Goal: Check status: Check status

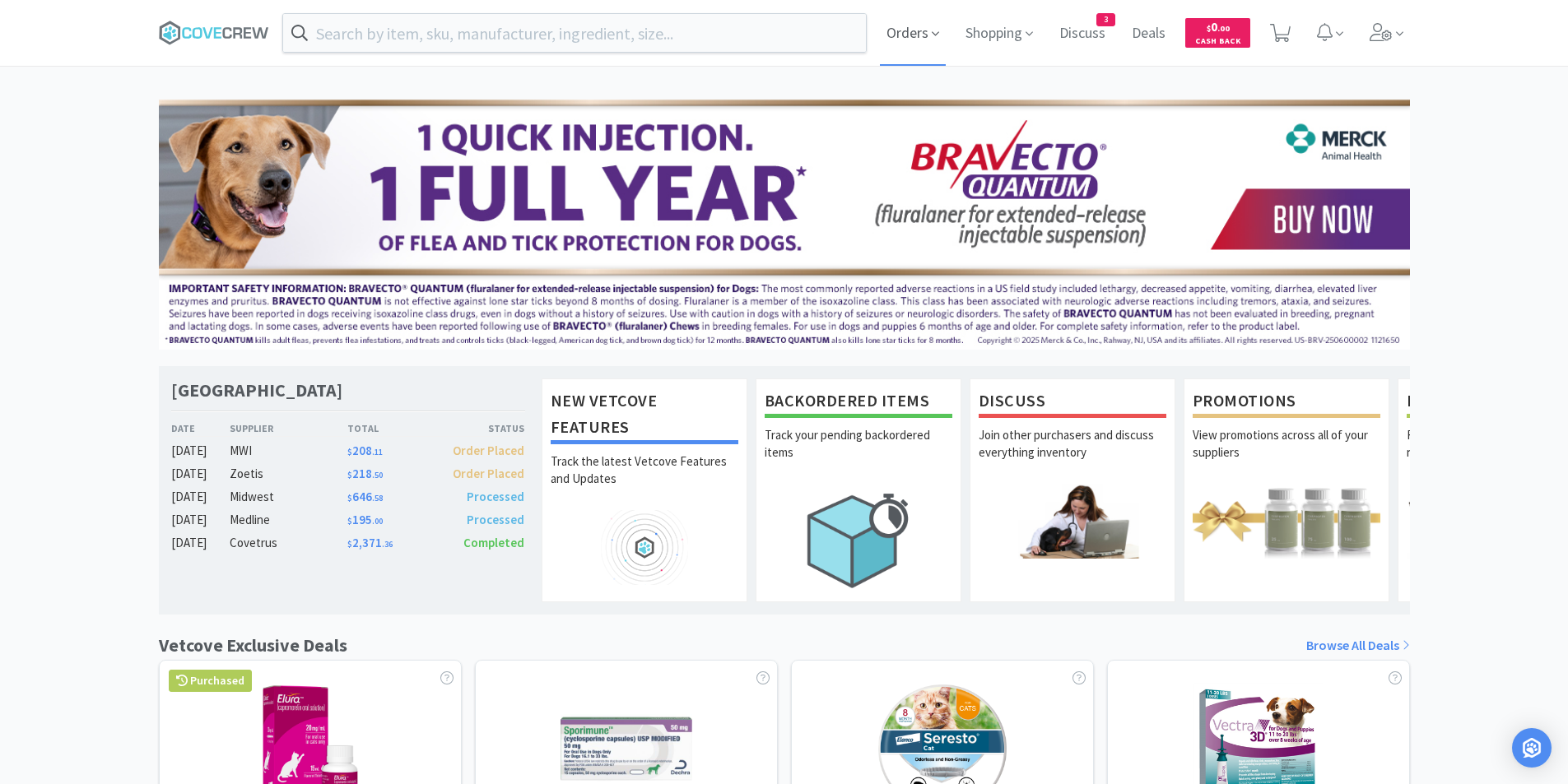
click at [899, 36] on span "Orders" at bounding box center [913, 33] width 66 height 66
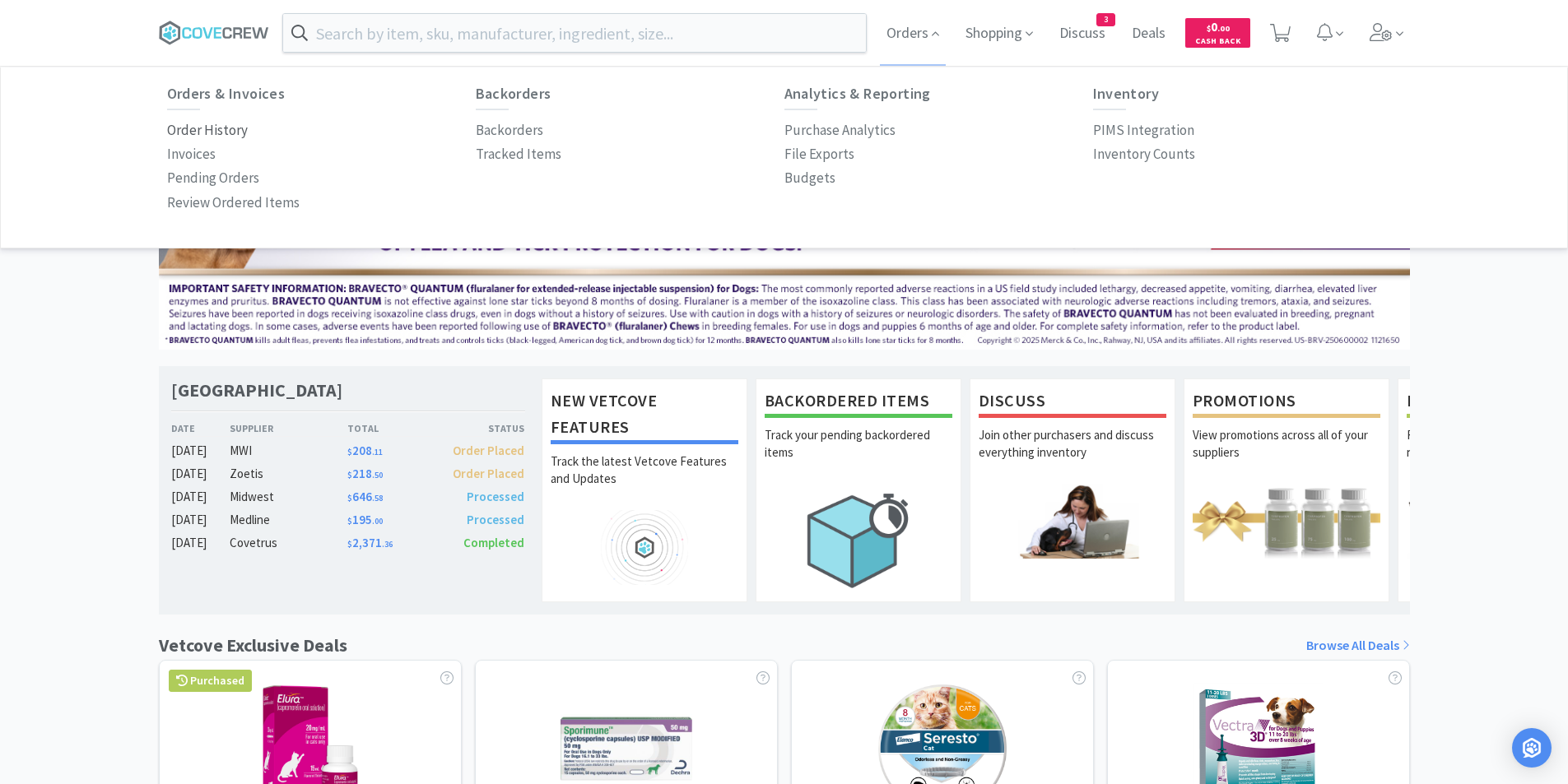
click at [228, 127] on p "Order History" at bounding box center [207, 130] width 81 height 22
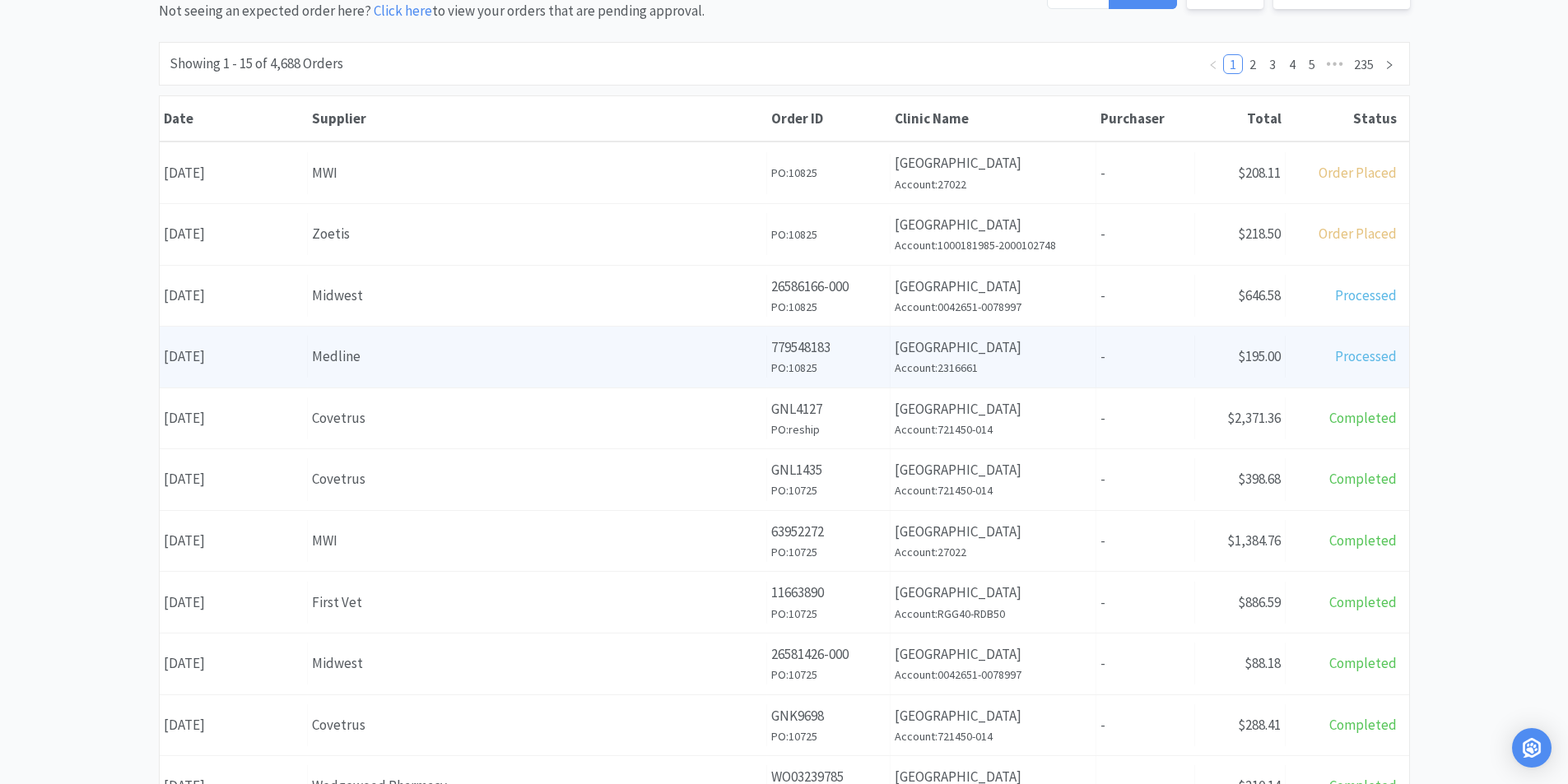
scroll to position [247, 0]
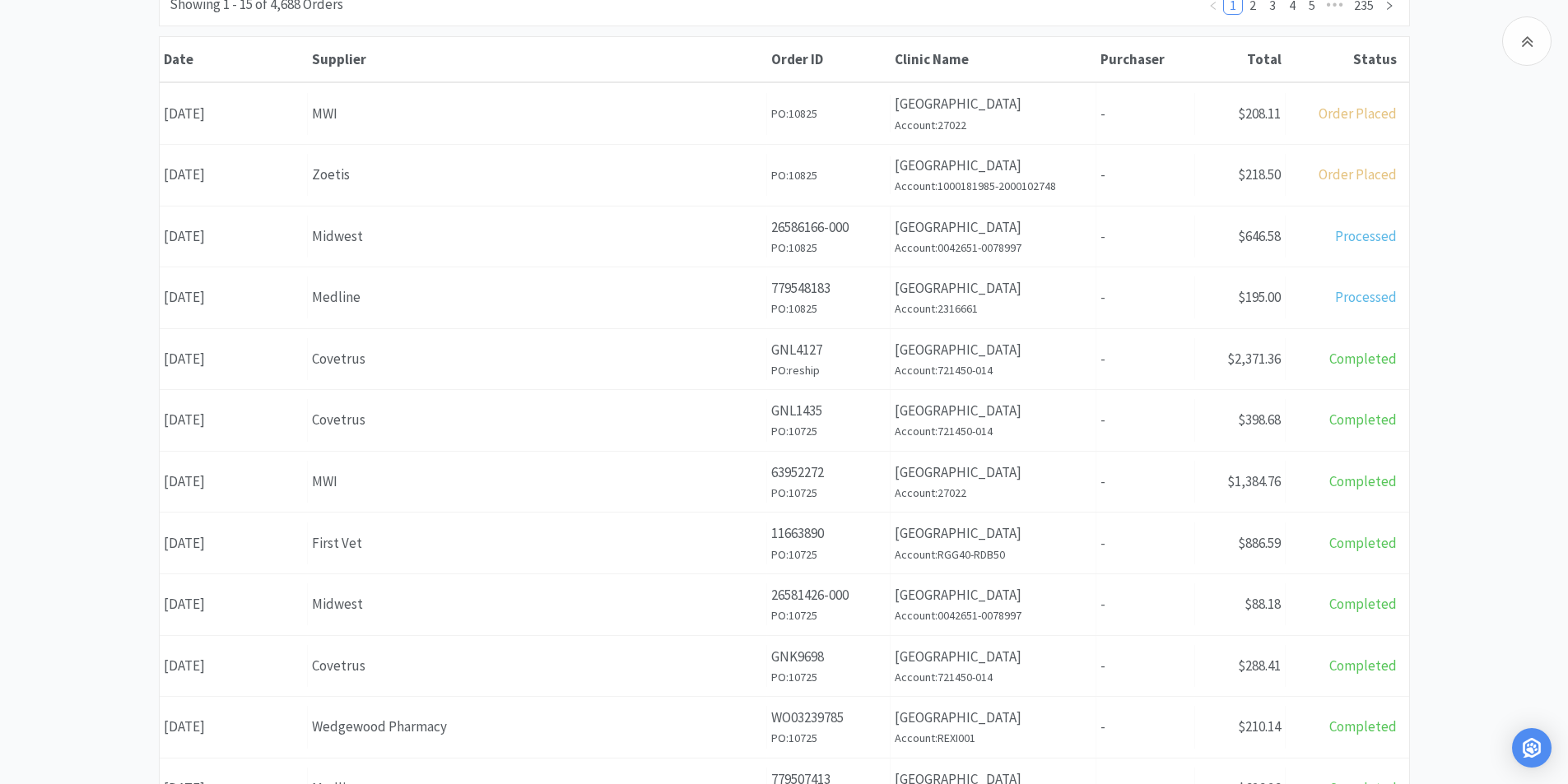
click at [387, 249] on div "Supplier Midwest" at bounding box center [537, 237] width 460 height 42
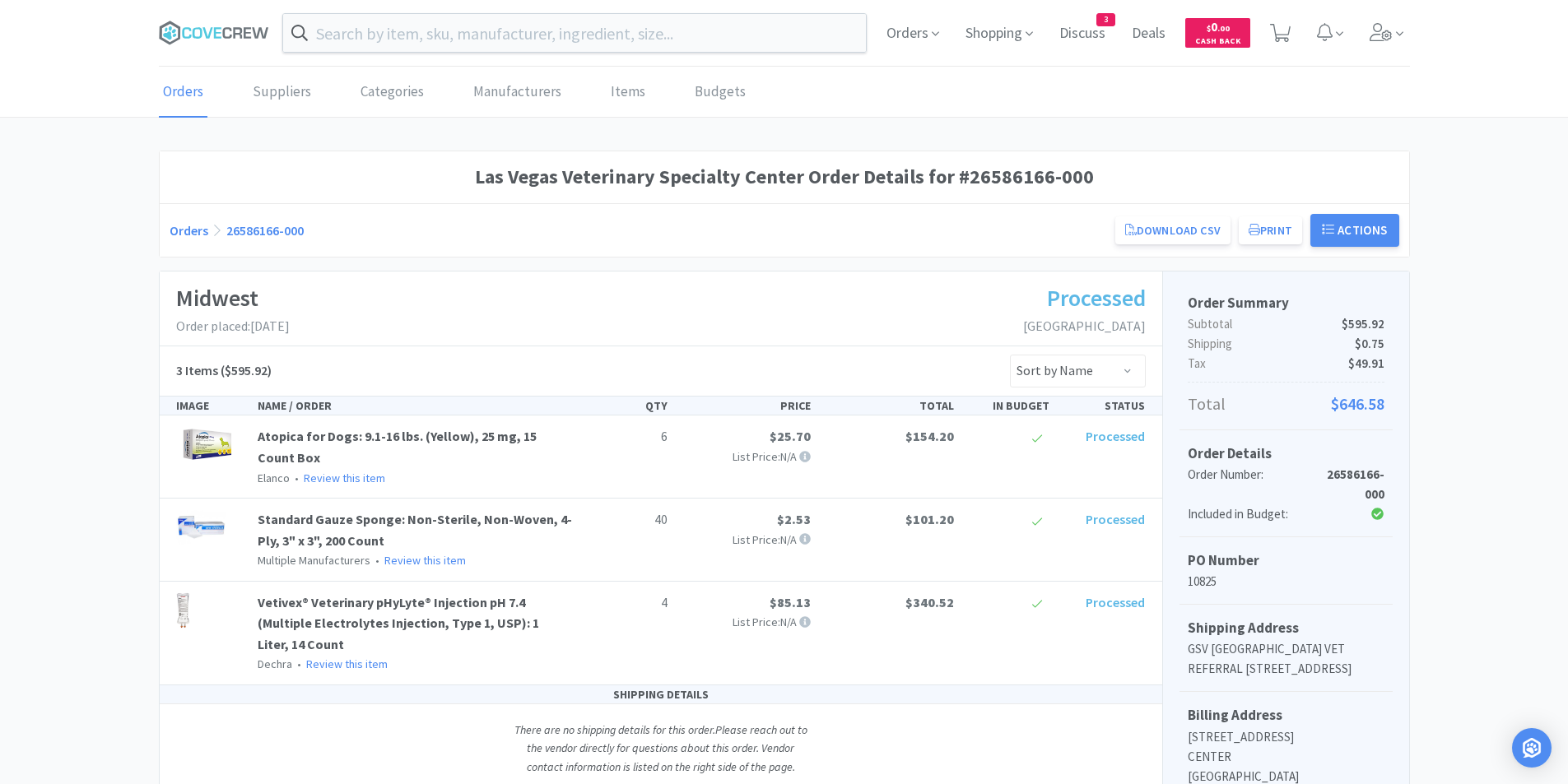
click at [282, 234] on link "26586166-000" at bounding box center [265, 230] width 78 height 16
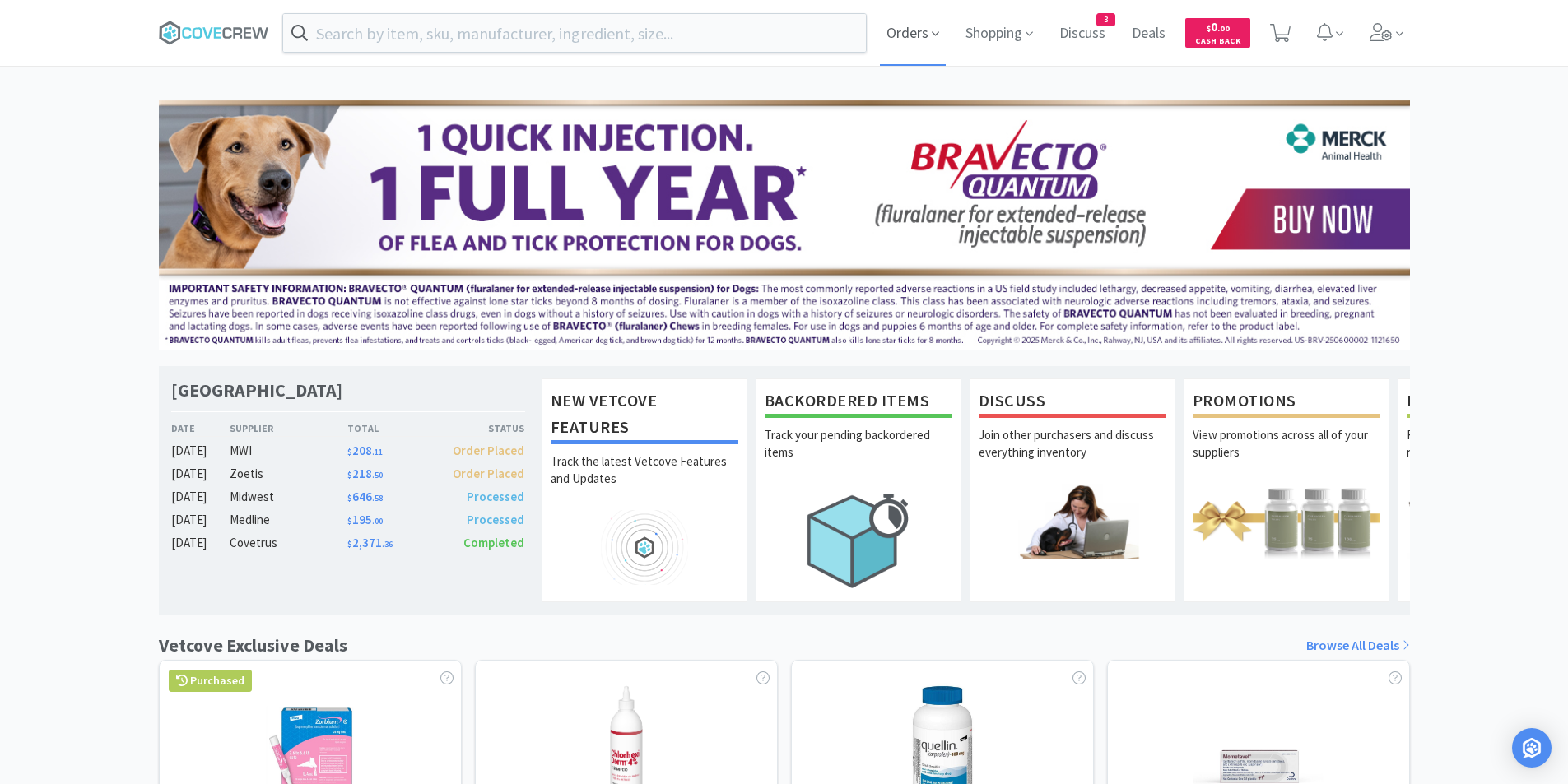
click at [909, 26] on span "Orders" at bounding box center [913, 33] width 66 height 66
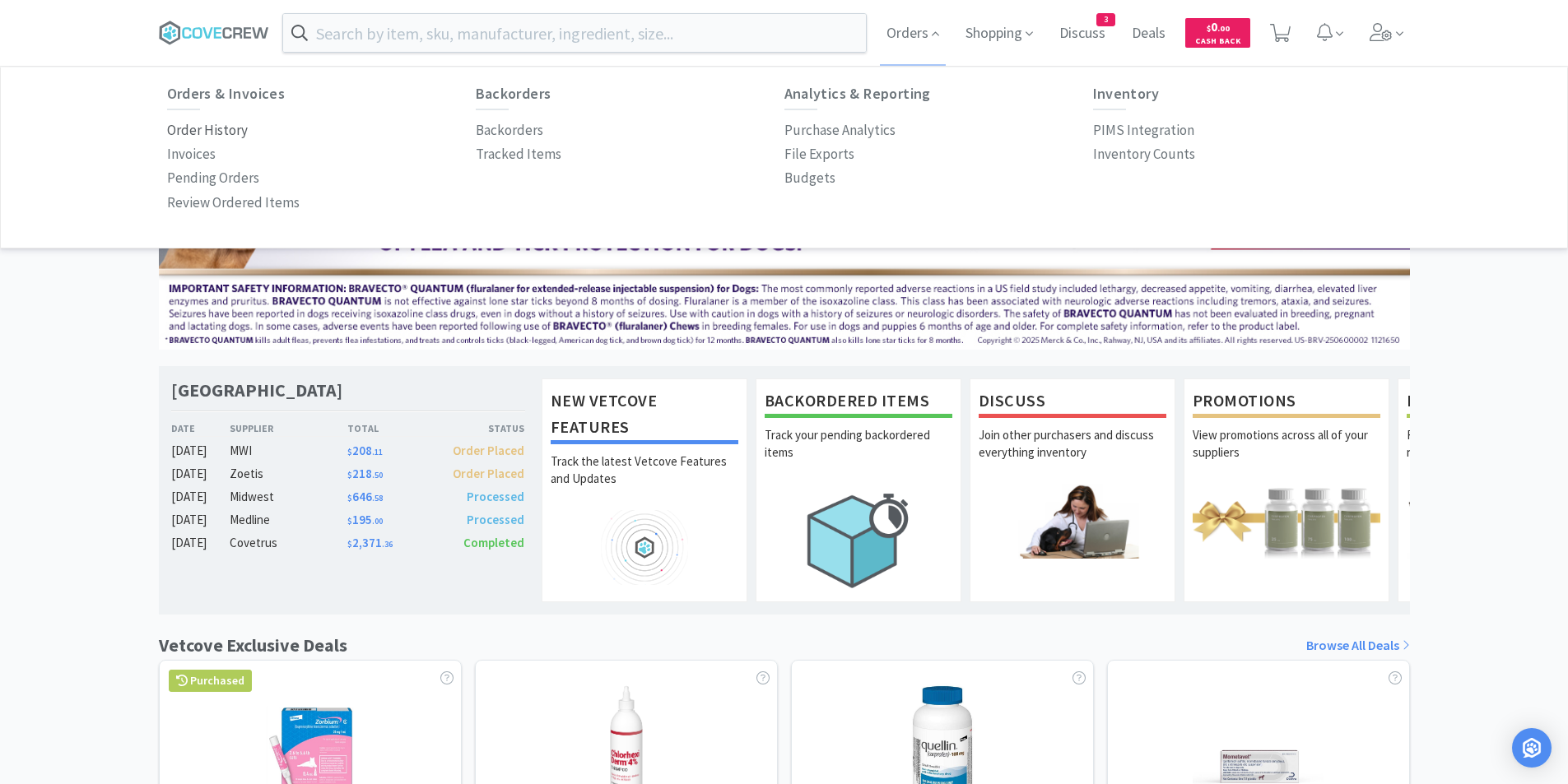
click at [228, 123] on p "Order History" at bounding box center [207, 130] width 81 height 22
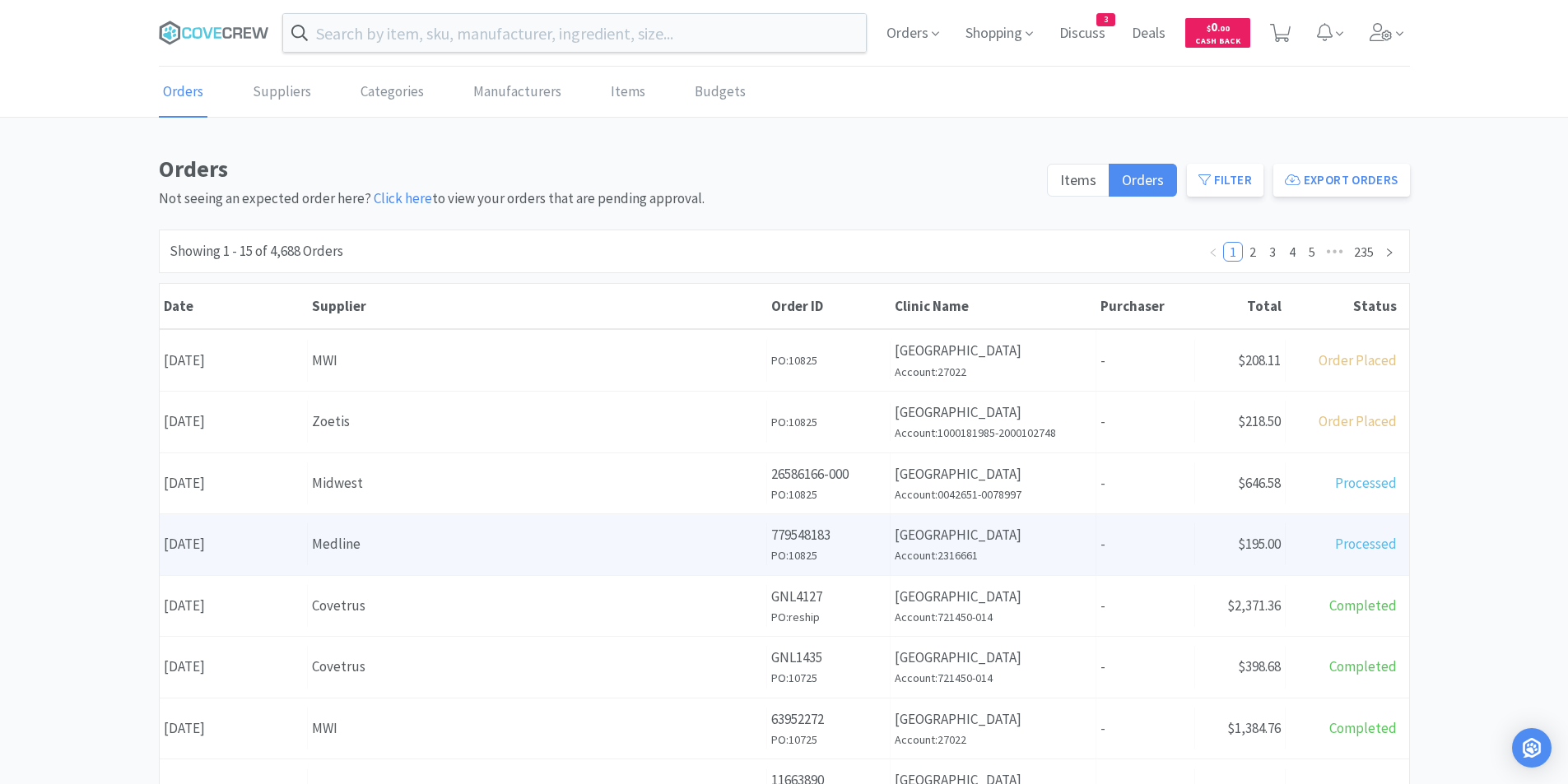
click at [346, 546] on div "Medline" at bounding box center [536, 544] width 450 height 22
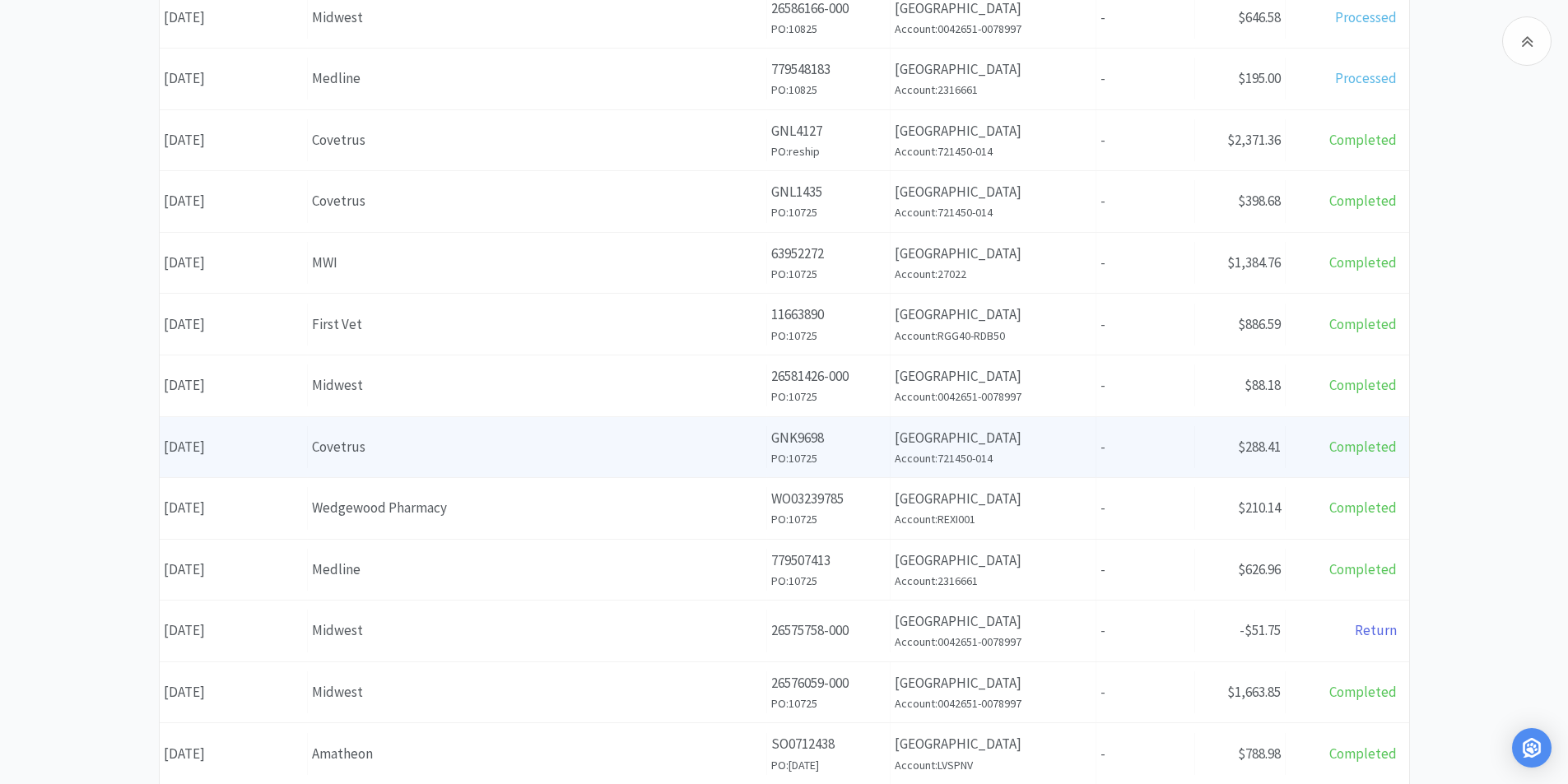
scroll to position [494, 0]
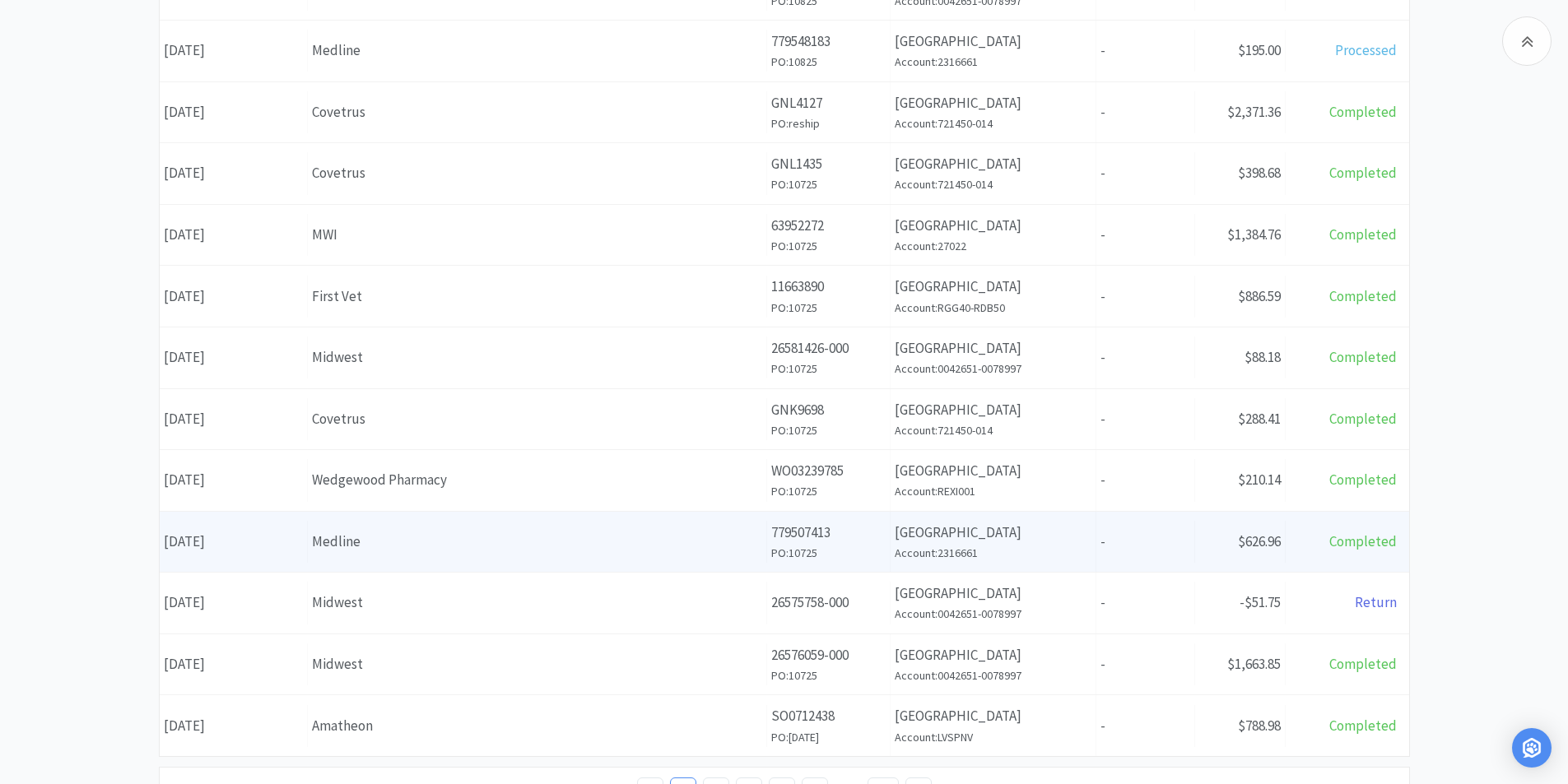
click at [356, 540] on div "Medline" at bounding box center [536, 541] width 450 height 22
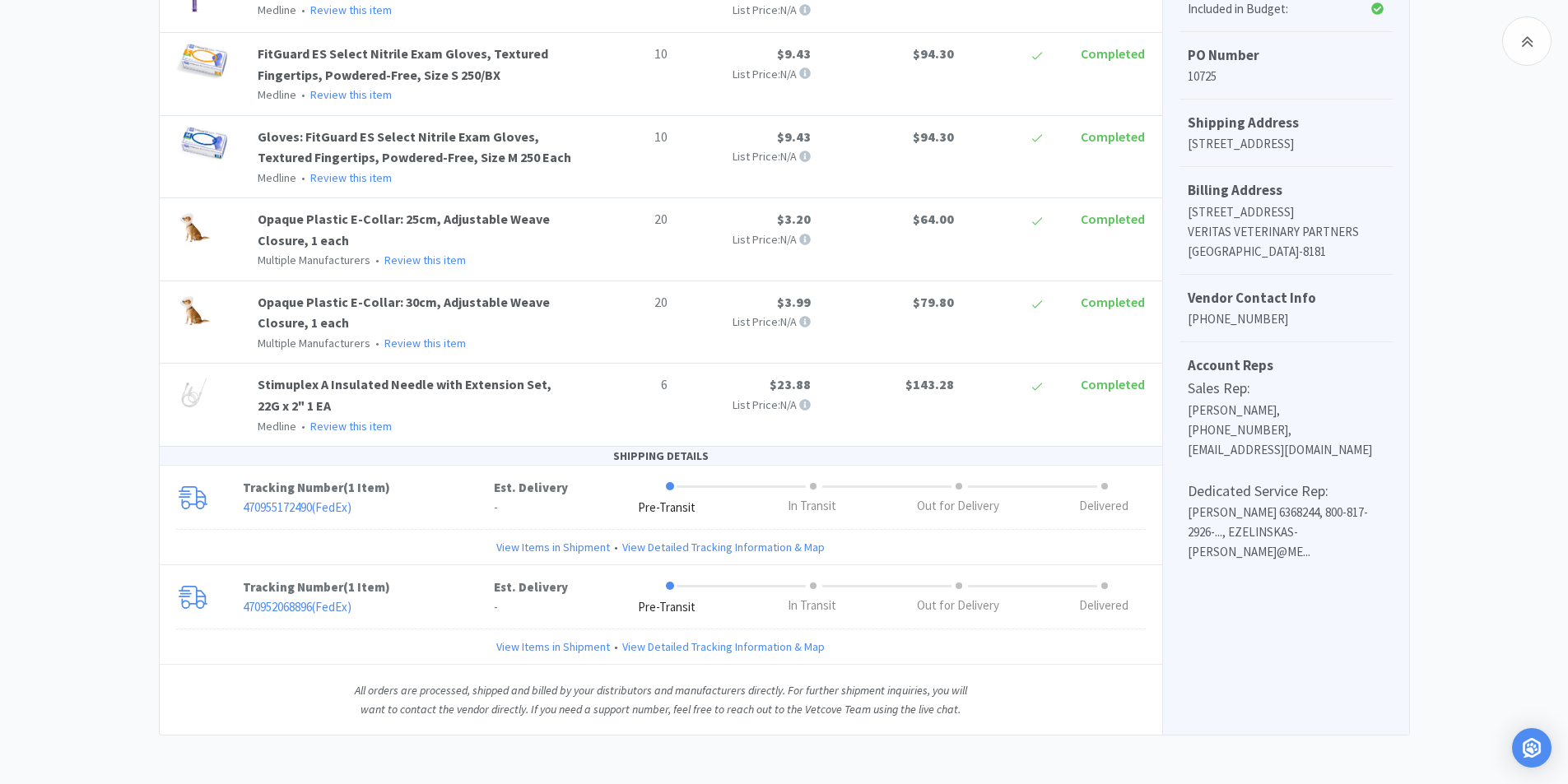
scroll to position [511, 0]
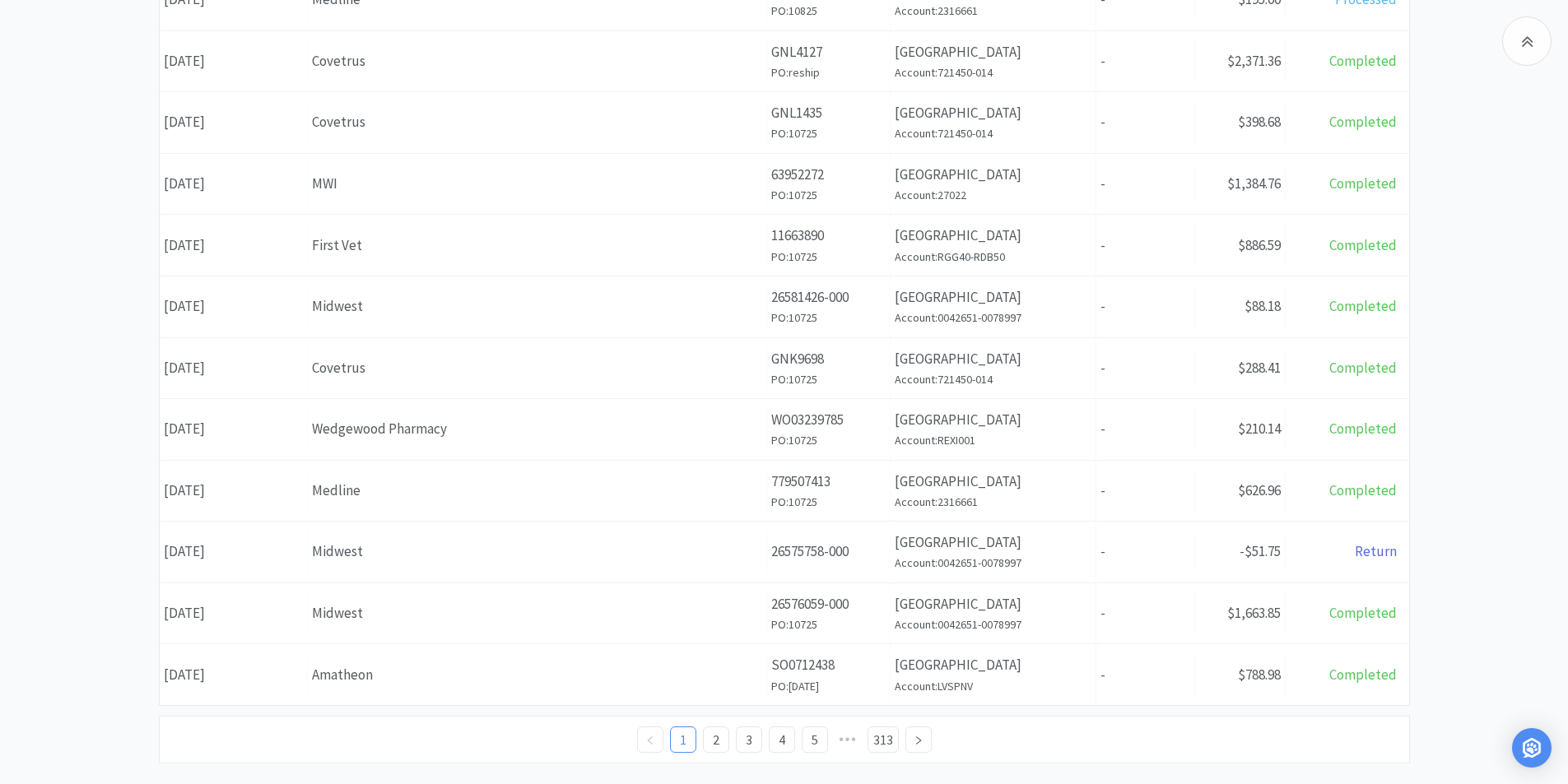
scroll to position [574, 0]
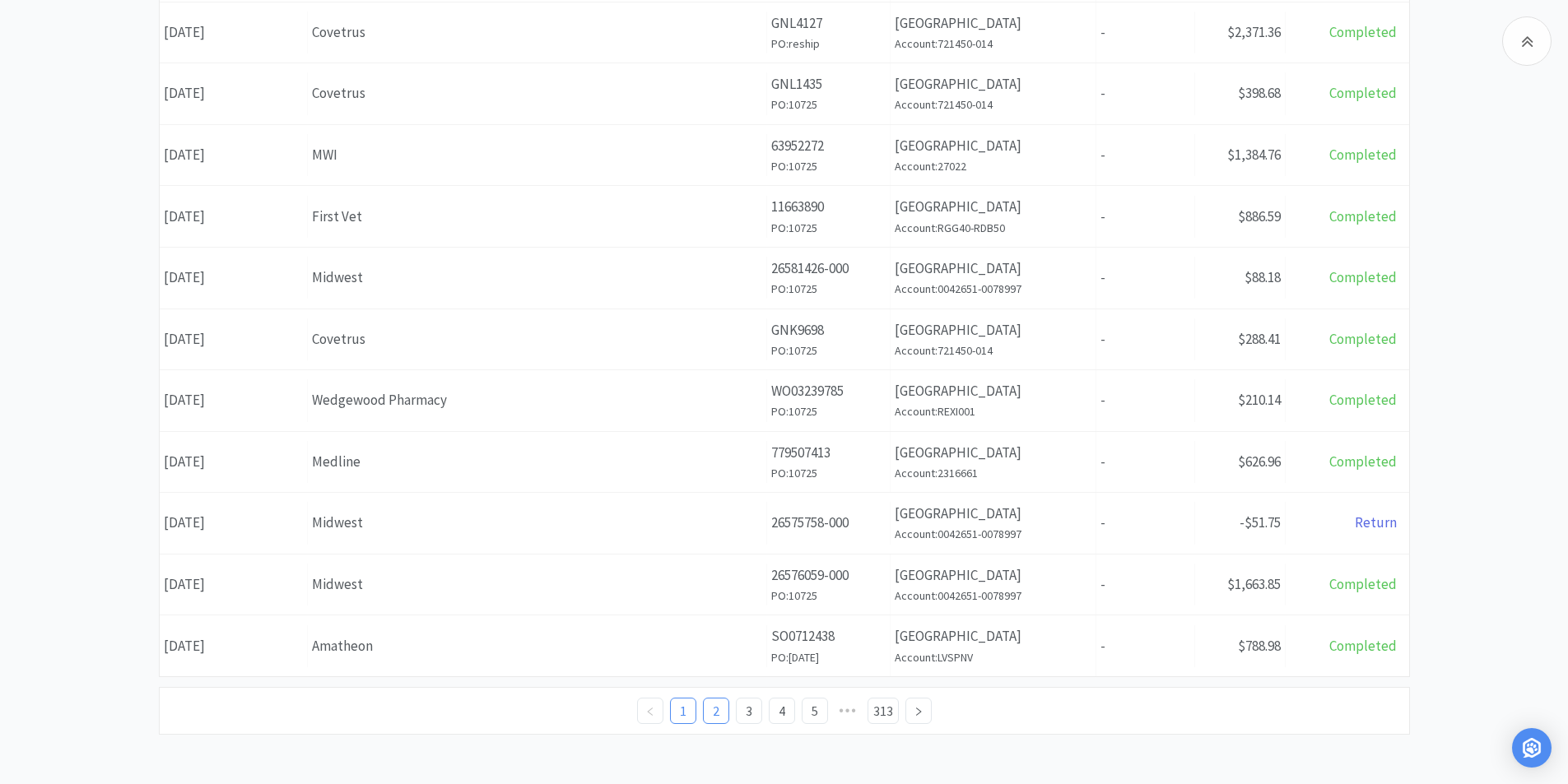
click at [707, 717] on link "2" at bounding box center [716, 711] width 25 height 25
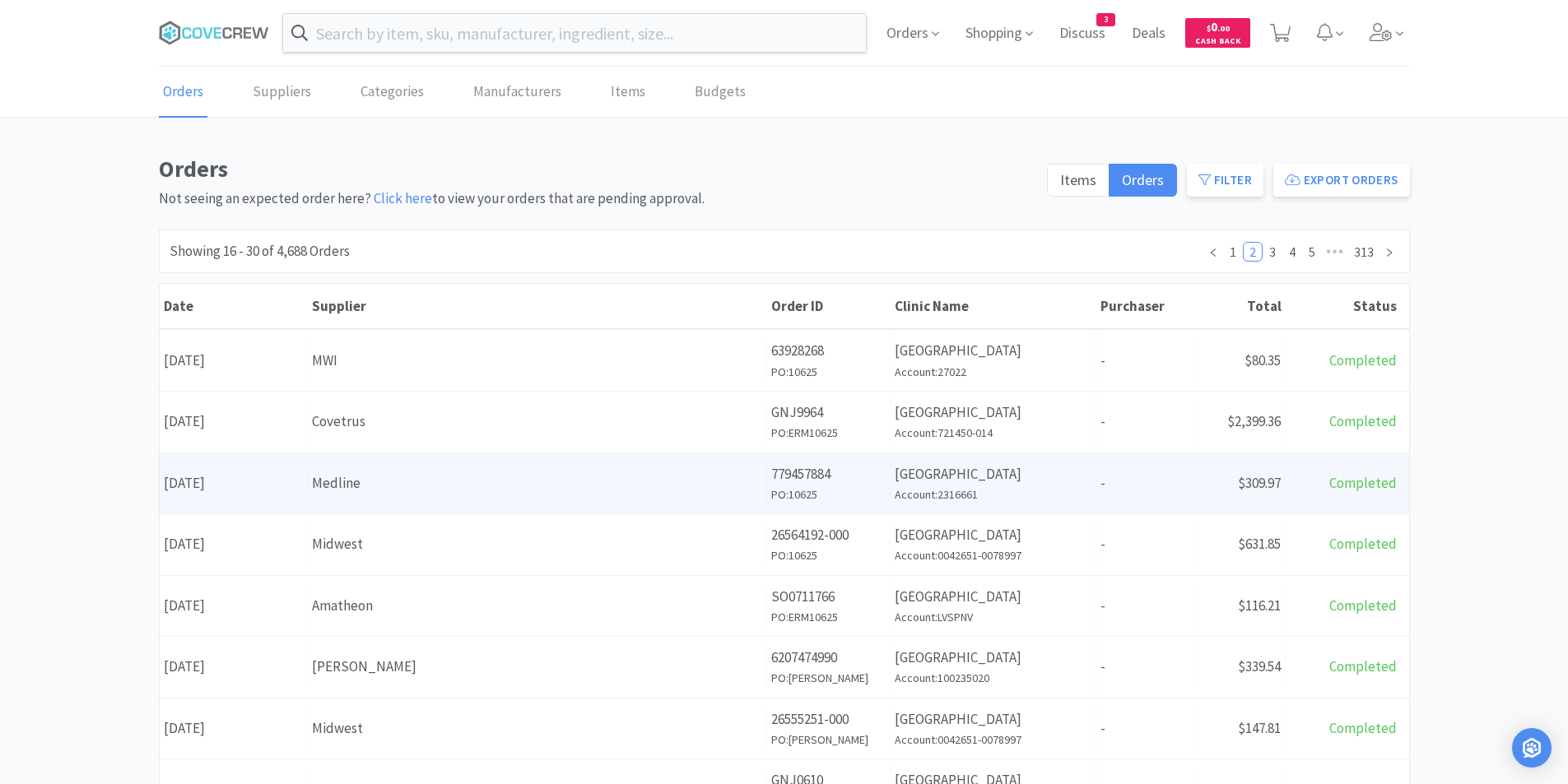
click at [368, 480] on div "Medline" at bounding box center [536, 483] width 450 height 22
